Goal: Check status: Check status

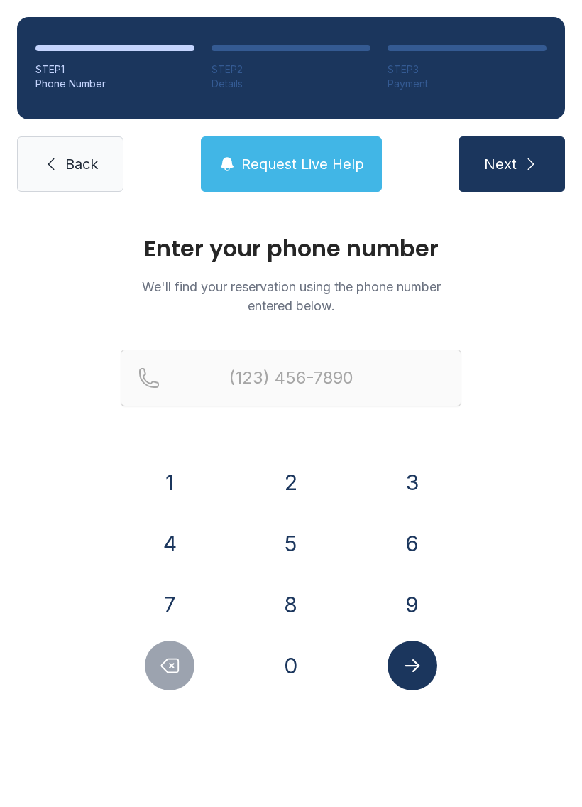
click at [401, 596] on button "9" at bounding box center [413, 604] width 50 height 50
click at [302, 666] on button "0" at bounding box center [291, 665] width 50 height 50
click at [186, 463] on button "1" at bounding box center [170, 482] width 50 height 50
click at [175, 528] on button "4" at bounding box center [170, 543] width 50 height 50
click at [408, 607] on button "9" at bounding box center [413, 604] width 50 height 50
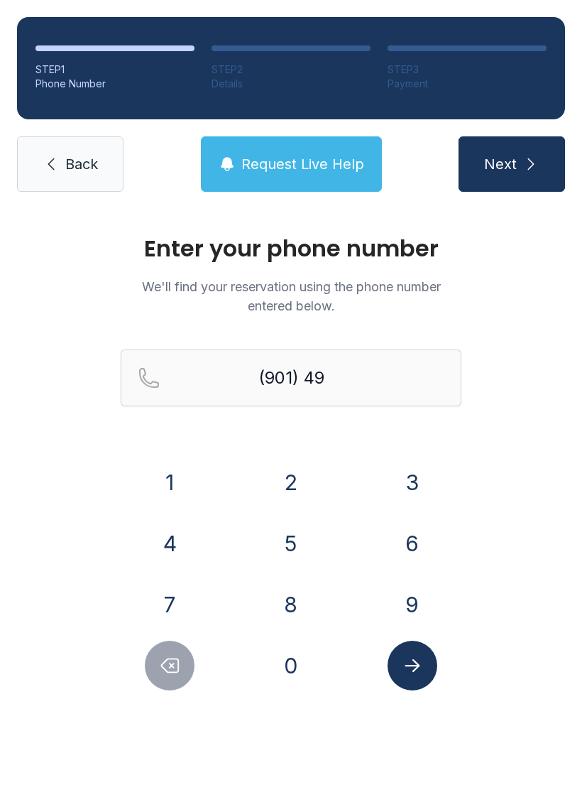
click at [192, 537] on button "4" at bounding box center [170, 543] width 50 height 50
click at [409, 546] on button "6" at bounding box center [413, 543] width 50 height 50
click at [178, 538] on button "4" at bounding box center [170, 543] width 50 height 50
click at [289, 667] on button "0" at bounding box center [291, 665] width 50 height 50
click at [178, 540] on button "4" at bounding box center [170, 543] width 50 height 50
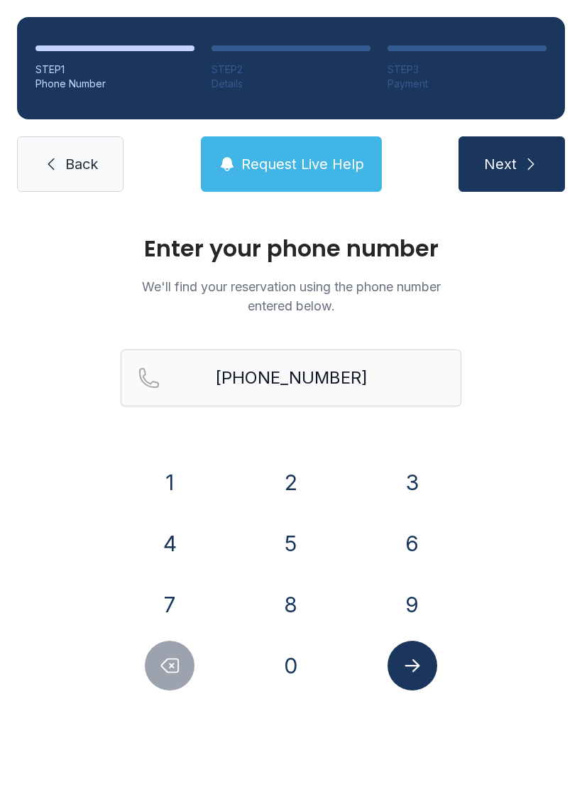
click at [406, 678] on button "Submit lookup form" at bounding box center [413, 665] width 50 height 50
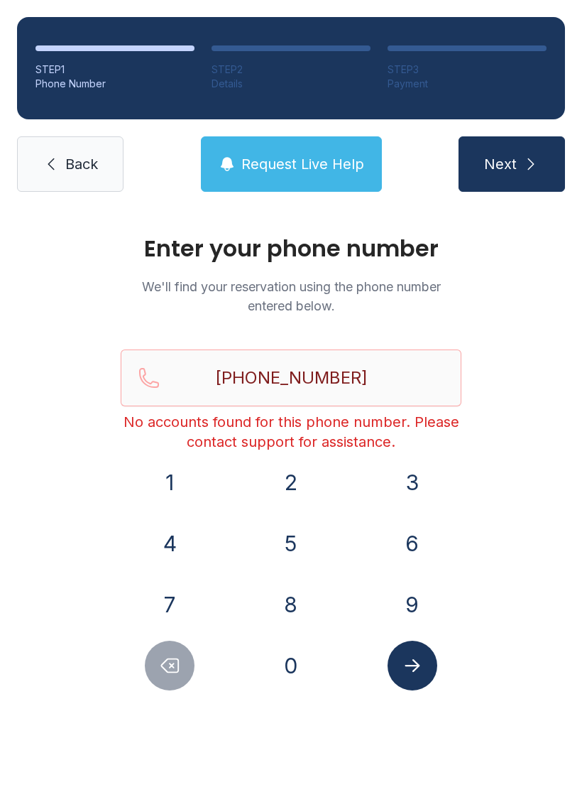
click at [165, 672] on icon "Delete number" at bounding box center [169, 665] width 21 height 21
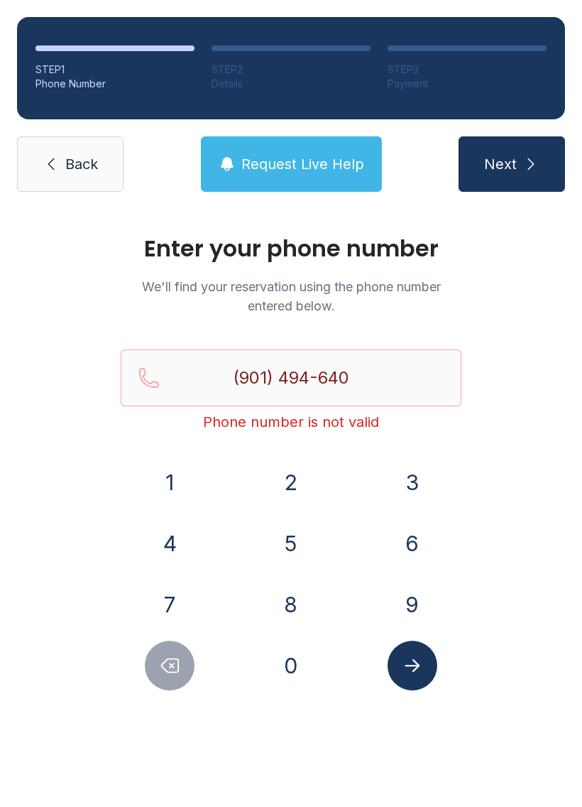
click at [164, 672] on icon "Delete number" at bounding box center [169, 665] width 21 height 21
click at [169, 672] on icon "Delete number" at bounding box center [170, 665] width 17 height 13
click at [168, 672] on icon "Delete number" at bounding box center [170, 665] width 17 height 13
click at [174, 677] on button "Delete number" at bounding box center [170, 665] width 50 height 50
click at [173, 677] on button "Delete number" at bounding box center [170, 665] width 50 height 50
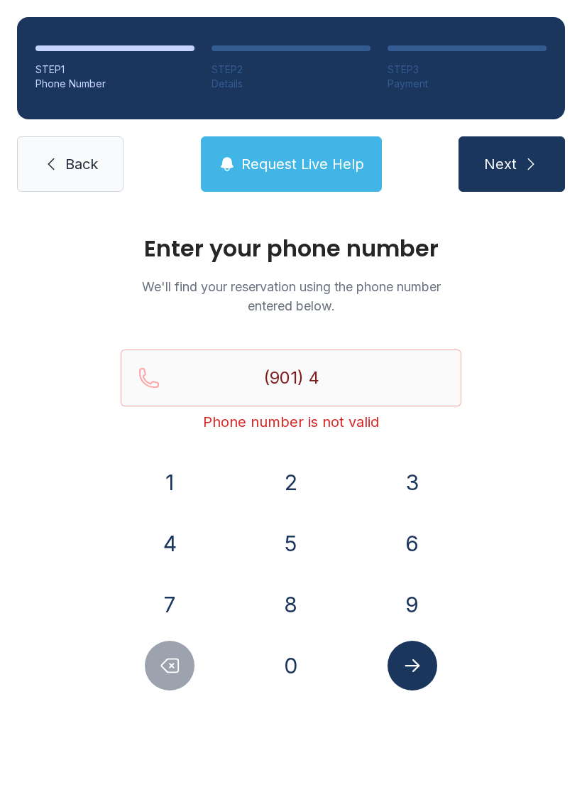
click at [166, 672] on icon "Delete number" at bounding box center [169, 665] width 21 height 21
click at [168, 667] on icon "Delete number" at bounding box center [169, 665] width 21 height 21
type input "(9"
click at [167, 667] on icon "Delete number" at bounding box center [169, 665] width 21 height 21
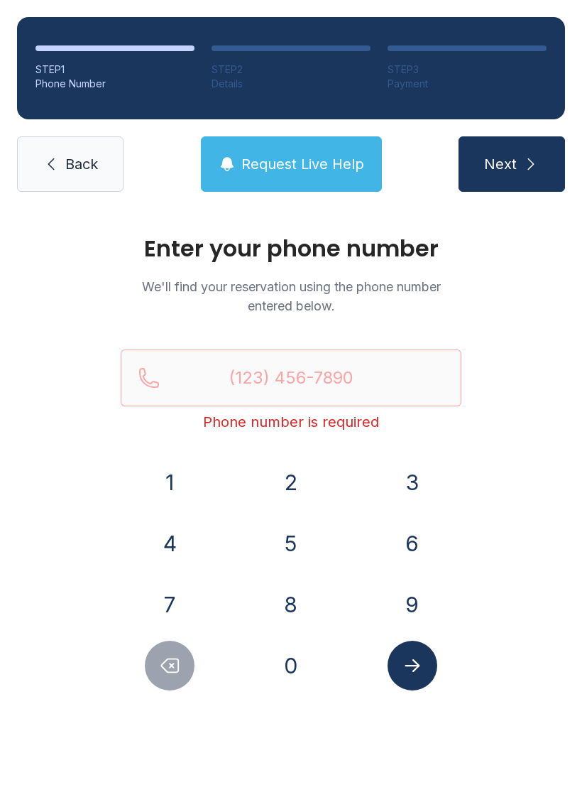
click at [172, 665] on icon "Delete number" at bounding box center [170, 665] width 17 height 13
